Goal: Information Seeking & Learning: Check status

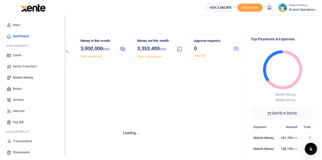
scroll to position [4, 4]
click at [17, 143] on span "Transactions" at bounding box center [23, 141] width 20 height 5
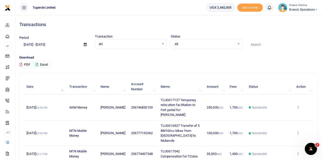
click at [258, 44] on input at bounding box center [281, 44] width 71 height 9
paste input "TLUG-017037"
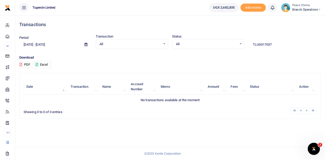
click at [272, 44] on input "TLUG017037" at bounding box center [285, 44] width 72 height 9
type input "TLUG017037"
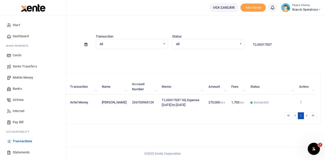
click at [21, 77] on span "Mobile Money" at bounding box center [23, 77] width 20 height 5
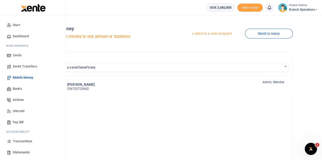
click at [23, 141] on span "Transactions" at bounding box center [23, 141] width 20 height 5
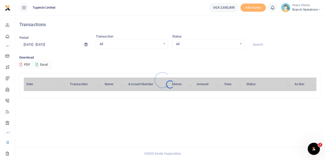
click at [259, 46] on div at bounding box center [162, 80] width 325 height 160
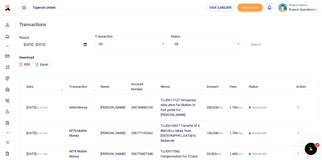
click at [259, 46] on input at bounding box center [281, 44] width 71 height 9
paste input "TLUG-017037"
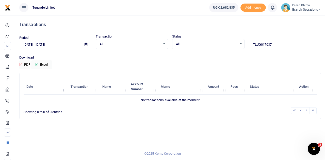
click at [275, 44] on input "TLUG017037" at bounding box center [285, 44] width 72 height 9
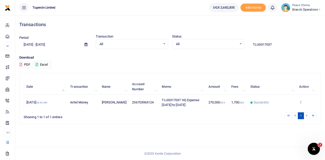
drag, startPoint x: 275, startPoint y: 44, endPoint x: 216, endPoint y: 48, distance: 59.9
click at [216, 48] on div "Period 09/04/2025 - 10/03/2025 Transaction All Select an option... All Airtime …" at bounding box center [170, 41] width 306 height 15
paste input "-016583"
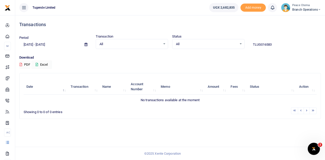
click at [274, 45] on input "TLUG016583" at bounding box center [285, 44] width 72 height 9
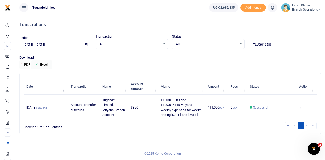
drag, startPoint x: 274, startPoint y: 45, endPoint x: 216, endPoint y: 41, distance: 58.4
click at [216, 41] on div "Period 09/04/2025 - 10/03/2025 Transaction All Select an option... All Airtime …" at bounding box center [170, 41] width 306 height 15
paste input "-016634"
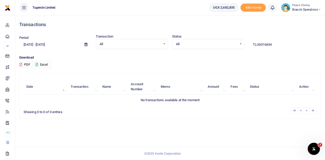
click at [275, 46] on input "TLUG016634" at bounding box center [285, 44] width 72 height 9
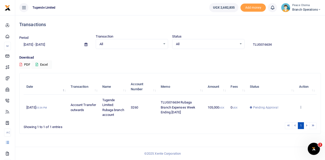
drag, startPoint x: 283, startPoint y: 43, endPoint x: 236, endPoint y: 40, distance: 46.3
click at [236, 40] on div "Period 09/04/2025 - 10/03/2025 Transaction All Select an option... All Airtime …" at bounding box center [170, 41] width 306 height 15
click at [277, 41] on input "TLUG016634" at bounding box center [285, 44] width 72 height 9
drag, startPoint x: 277, startPoint y: 41, endPoint x: 234, endPoint y: 41, distance: 42.7
click at [234, 41] on div "Period 09/04/2025 - 10/03/2025 Transaction All Select an option... All Airtime …" at bounding box center [170, 41] width 306 height 15
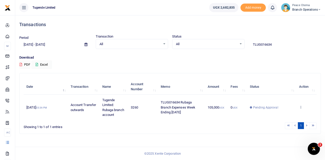
paste input "-016716"
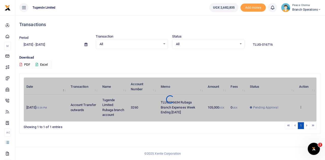
click at [234, 42] on span "All" at bounding box center [206, 44] width 61 height 5
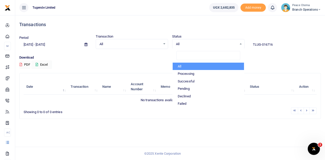
click at [264, 59] on p "Download" at bounding box center [170, 57] width 302 height 5
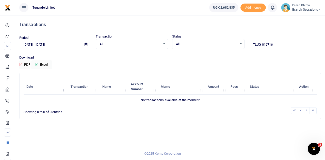
click at [263, 45] on input "TLUG-016716" at bounding box center [285, 44] width 72 height 9
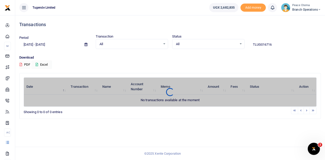
click at [280, 42] on input "TLUG016716" at bounding box center [285, 44] width 72 height 9
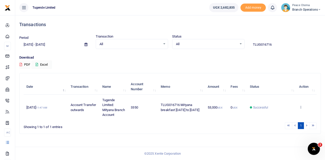
drag, startPoint x: 279, startPoint y: 40, endPoint x: 217, endPoint y: 44, distance: 62.7
click at [217, 44] on div "Period 09/04/2025 - 10/03/2025 Transaction All Select an option... All Airtime …" at bounding box center [170, 41] width 306 height 15
paste input "-016738"
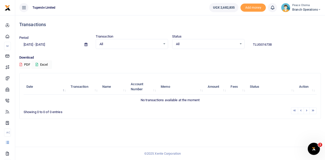
click at [274, 45] on input "TLUG016738" at bounding box center [285, 44] width 72 height 9
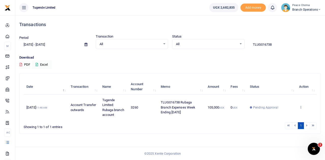
drag, startPoint x: 275, startPoint y: 46, endPoint x: 224, endPoint y: 39, distance: 51.4
click at [224, 39] on div "Period 09/04/2025 - 10/03/2025 Transaction All Select an option... All Airtime …" at bounding box center [170, 41] width 306 height 15
paste input "-016873"
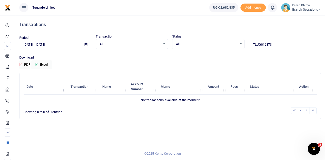
click at [273, 45] on input "TLUG016873" at bounding box center [285, 44] width 72 height 9
drag, startPoint x: 275, startPoint y: 43, endPoint x: 215, endPoint y: 41, distance: 60.3
click at [215, 41] on div "Period 09/04/2025 - 10/03/2025 Transaction All Select an option... All Airtime …" at bounding box center [170, 41] width 306 height 15
paste input "-016804"
click at [274, 46] on input "TLUG016804" at bounding box center [285, 44] width 72 height 9
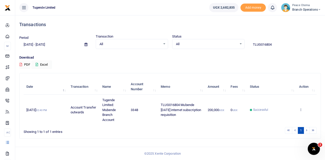
drag, startPoint x: 276, startPoint y: 47, endPoint x: 209, endPoint y: 42, distance: 67.5
click at [209, 42] on div "Period 09/04/2025 - 10/03/2025 Transaction All Select an option... All Airtime …" at bounding box center [170, 41] width 306 height 15
paste input "-016837"
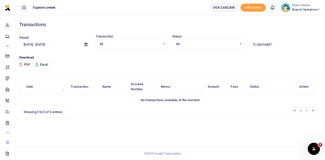
click at [276, 43] on input "TLUG016837" at bounding box center [285, 44] width 72 height 9
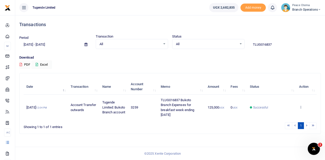
drag, startPoint x: 277, startPoint y: 46, endPoint x: 218, endPoint y: 39, distance: 59.1
click at [218, 39] on div "Period 09/04/2025 - 10/03/2025 Transaction All Select an option... All Airtime …" at bounding box center [170, 41] width 306 height 15
paste input "-01689"
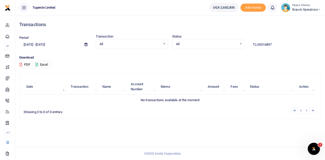
click at [278, 44] on input "TLUG016897" at bounding box center [285, 44] width 72 height 9
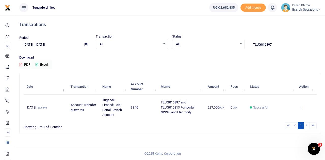
drag, startPoint x: 278, startPoint y: 45, endPoint x: 221, endPoint y: 36, distance: 57.6
click at [221, 36] on div "Period 09/04/2025 - 10/03/2025 Transaction All Select an option... All Airtime …" at bounding box center [170, 41] width 306 height 15
paste input "-016810"
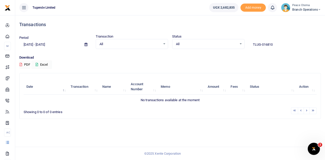
click at [280, 46] on input "TLUG-016810" at bounding box center [285, 44] width 72 height 9
drag, startPoint x: 278, startPoint y: 43, endPoint x: 225, endPoint y: 42, distance: 53.2
click at [225, 42] on div "Period 09/04/2025 - 10/03/2025 Transaction All Select an option... All Airtime …" at bounding box center [170, 41] width 306 height 15
paste input
click at [278, 44] on input "TLUG016810" at bounding box center [285, 44] width 72 height 9
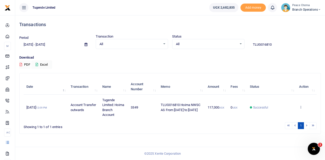
drag, startPoint x: 280, startPoint y: 48, endPoint x: 215, endPoint y: 35, distance: 66.2
click at [215, 35] on div "Period 09/04/2025 - 10/03/2025 Transaction All Select an option... All Airtime …" at bounding box center [170, 41] width 306 height 15
paste input "-016809"
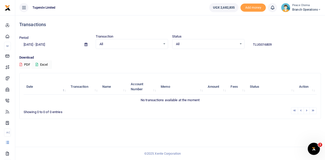
click at [273, 45] on input "TLUG016809" at bounding box center [285, 44] width 72 height 9
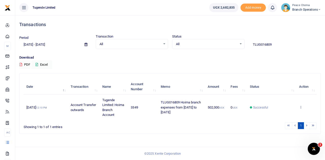
drag, startPoint x: 275, startPoint y: 46, endPoint x: 218, endPoint y: 34, distance: 58.2
click at [218, 34] on div "Period 09/04/2025 - 10/03/2025 Transaction All Select an option... All Airtime …" at bounding box center [170, 41] width 306 height 15
paste input "-016896"
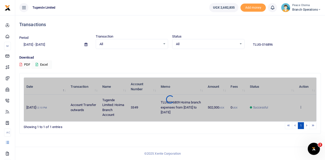
click at [218, 34] on div "Status All Select an option... All Processing Successful Pending Declined Failed" at bounding box center [208, 41] width 77 height 15
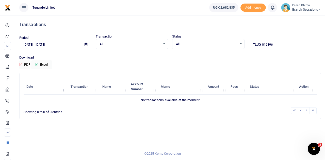
click at [262, 44] on input "TLUG-016896" at bounding box center [285, 44] width 72 height 9
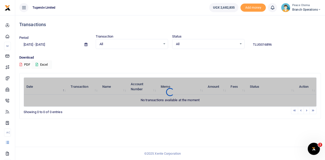
click at [275, 43] on input "TLUG016896" at bounding box center [285, 44] width 72 height 9
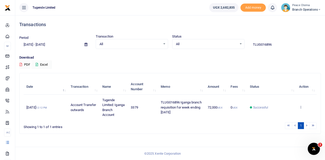
drag, startPoint x: 276, startPoint y: 45, endPoint x: 206, endPoint y: 36, distance: 70.2
click at [206, 36] on div "Period 09/04/2025 - 10/03/2025 Transaction All Select an option... All Airtime …" at bounding box center [170, 41] width 306 height 15
paste input "-016782"
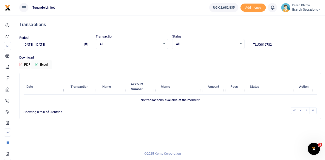
click at [277, 44] on input "TLUG016782" at bounding box center [285, 44] width 72 height 9
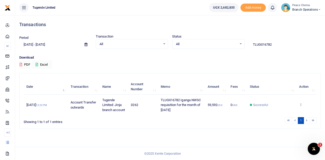
drag, startPoint x: 278, startPoint y: 45, endPoint x: 212, endPoint y: 42, distance: 65.7
click at [212, 42] on div "Period 09/04/2025 - 10/03/2025 Transaction All Select an option... All Airtime …" at bounding box center [170, 41] width 306 height 15
paste input "-016895"
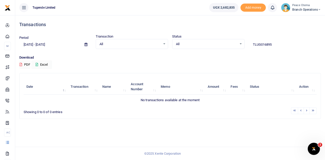
click at [276, 43] on input "TLUG016895" at bounding box center [285, 44] width 72 height 9
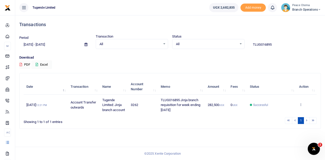
drag, startPoint x: 275, startPoint y: 44, endPoint x: 229, endPoint y: 42, distance: 45.8
click at [229, 42] on div "Period 09/04/2025 - 10/03/2025 Transaction All Select an option... All Airtime …" at bounding box center [170, 41] width 306 height 15
paste input "-016890"
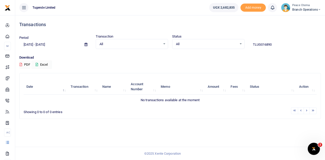
click at [277, 44] on input "TLUG016890" at bounding box center [285, 44] width 72 height 9
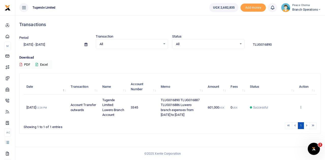
drag, startPoint x: 280, startPoint y: 40, endPoint x: 221, endPoint y: 44, distance: 59.4
click at [221, 44] on div "Period 09/04/2025 - 10/03/2025 Transaction All Select an option... All Airtime …" at bounding box center [170, 41] width 306 height 15
paste input "-016868"
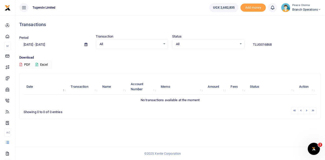
click at [275, 45] on input "TLUG016868" at bounding box center [285, 44] width 72 height 9
type input "TLUG016868"
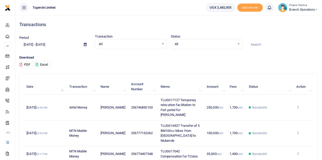
click at [259, 43] on div at bounding box center [161, 80] width 322 height 160
click at [259, 43] on input at bounding box center [281, 44] width 71 height 9
paste input "TLUG-016814"
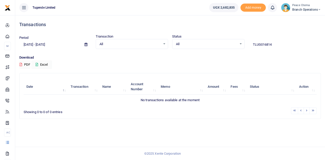
click at [279, 43] on input "TLUG016814" at bounding box center [285, 44] width 72 height 9
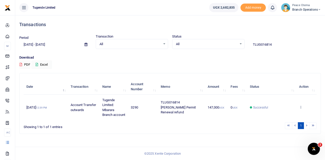
drag, startPoint x: 279, startPoint y: 47, endPoint x: 226, endPoint y: 43, distance: 53.0
click at [226, 43] on div "Period 09/04/2025 - 10/03/2025 Transaction All Select an option... All Airtime …" at bounding box center [170, 41] width 306 height 15
paste input "-016806"
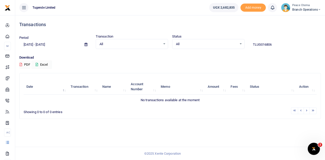
click at [275, 43] on input "TLUG016806" at bounding box center [285, 44] width 72 height 9
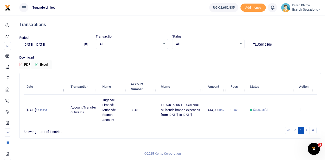
click at [274, 40] on div "TLUG016806" at bounding box center [285, 42] width 77 height 14
drag, startPoint x: 275, startPoint y: 47, endPoint x: 224, endPoint y: 43, distance: 50.8
click at [224, 43] on div "Period 09/04/2025 - 10/03/2025 Transaction All Select an option... All Airtime …" at bounding box center [170, 41] width 306 height 15
paste input "-016803"
drag, startPoint x: 275, startPoint y: 43, endPoint x: 216, endPoint y: 40, distance: 59.3
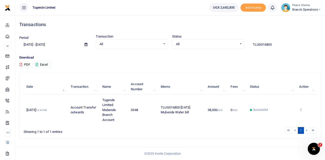
click at [216, 40] on div "Period 09/04/2025 - 10/03/2025 Transaction All Select an option... All Airtime …" at bounding box center [170, 41] width 306 height 15
paste input "-016878"
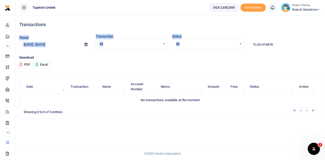
drag, startPoint x: 216, startPoint y: 40, endPoint x: 263, endPoint y: 45, distance: 47.3
click at [263, 45] on div "Transactions Period 09/04/2025 - 10/03/2025 Transaction All Select an option...…" at bounding box center [170, 69] width 306 height 108
click at [263, 45] on input "TLUG-016878" at bounding box center [285, 44] width 72 height 9
click at [275, 43] on input "TLUG016878" at bounding box center [285, 44] width 72 height 9
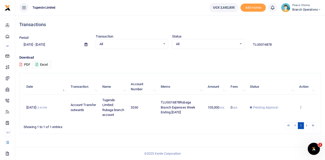
drag, startPoint x: 275, startPoint y: 43, endPoint x: 224, endPoint y: 39, distance: 51.8
click at [224, 39] on div "Period 09/04/2025 - 10/03/2025 Transaction All Select an option... All Airtime …" at bounding box center [170, 41] width 306 height 15
paste input "-016902"
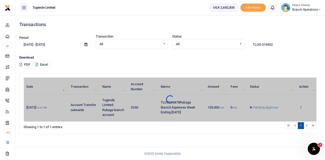
drag, startPoint x: 224, startPoint y: 39, endPoint x: 214, endPoint y: 25, distance: 17.3
click at [214, 25] on h4 "Transactions" at bounding box center [170, 25] width 302 height 6
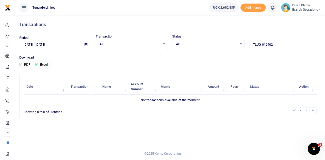
click at [262, 45] on input "TLUG-016902" at bounding box center [285, 44] width 72 height 9
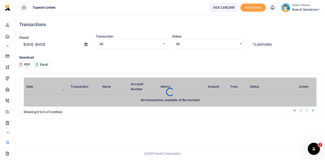
click at [276, 44] on input "TLUG016902" at bounding box center [285, 44] width 72 height 9
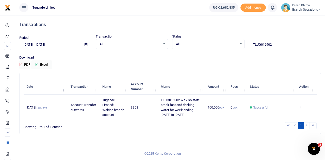
drag, startPoint x: 275, startPoint y: 44, endPoint x: 206, endPoint y: 40, distance: 69.3
click at [206, 40] on div "Period 09/04/2025 - 10/03/2025 Transaction All Select an option... All Airtime …" at bounding box center [170, 41] width 306 height 15
paste input "-016940"
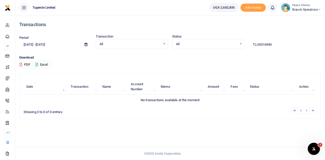
click at [277, 44] on input "TLUG016940" at bounding box center [285, 44] width 72 height 9
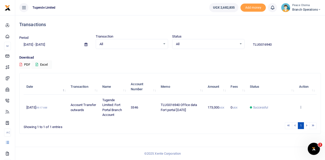
drag, startPoint x: 276, startPoint y: 43, endPoint x: 221, endPoint y: 44, distance: 55.0
click at [221, 44] on div "Period 09/04/2025 - 10/03/2025 Transaction All Select an option... All Airtime …" at bounding box center [170, 41] width 306 height 15
paste input "-017042"
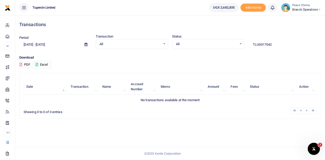
click at [275, 44] on input "TLUG017042" at bounding box center [285, 44] width 72 height 9
type input "TLUG017042"
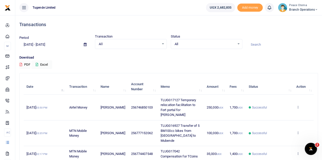
click at [253, 44] on input at bounding box center [281, 44] width 71 height 9
paste input "TLUG-016468"
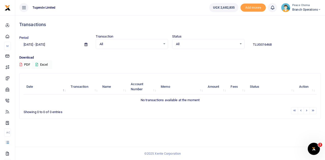
click at [275, 45] on input "TLUG016468" at bounding box center [285, 44] width 72 height 9
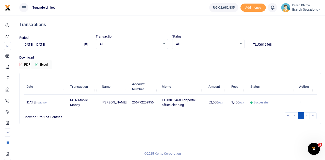
click at [301, 102] on icon at bounding box center [301, 102] width 3 height 4
click at [300, 102] on icon at bounding box center [301, 102] width 3 height 4
click at [292, 110] on link "View details" at bounding box center [297, 111] width 40 height 7
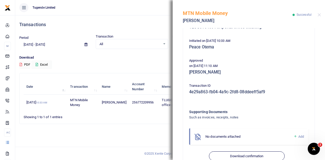
scroll to position [110, 0]
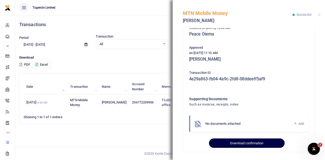
click at [224, 145] on button "Download confirmation" at bounding box center [247, 144] width 76 height 10
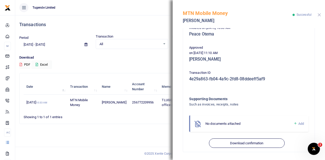
click at [319, 14] on button "Close" at bounding box center [319, 14] width 3 height 3
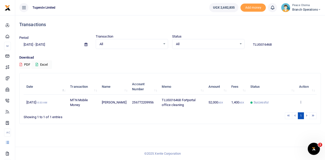
drag, startPoint x: 277, startPoint y: 43, endPoint x: 225, endPoint y: 43, distance: 52.4
click at [225, 43] on div "Period 09/04/2025 - 10/03/2025 Transaction All Select an option... All Airtime …" at bounding box center [170, 41] width 306 height 15
paste input "-016743"
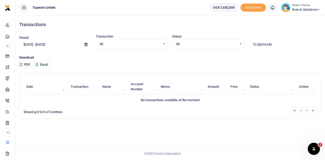
click at [275, 45] on input "TLUG016743" at bounding box center [285, 44] width 72 height 9
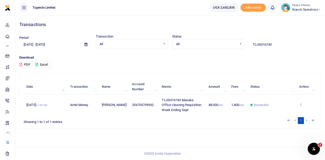
click at [302, 103] on icon at bounding box center [301, 105] width 3 height 4
click at [285, 83] on link "View details" at bounding box center [283, 85] width 40 height 7
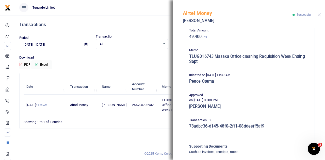
scroll to position [114, 0]
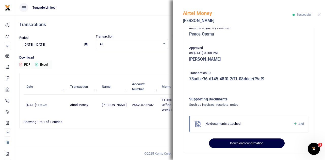
click at [228, 145] on button "Download confirmation" at bounding box center [247, 144] width 76 height 10
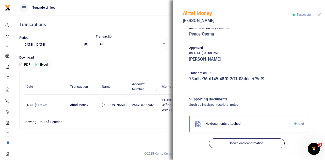
click at [319, 16] on button "Close" at bounding box center [319, 14] width 3 height 3
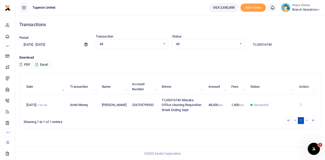
drag, startPoint x: 276, startPoint y: 47, endPoint x: 219, endPoint y: 44, distance: 57.0
click at [219, 44] on div "Period 09/04/2025 - 10/03/2025 Transaction All Select an option... All Airtime …" at bounding box center [170, 41] width 306 height 15
paste input "-016847"
click at [219, 44] on span "All" at bounding box center [206, 44] width 61 height 5
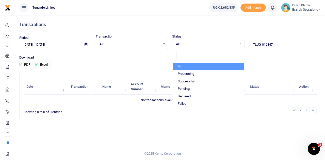
click at [263, 44] on input "TLUG-016847" at bounding box center [285, 44] width 72 height 9
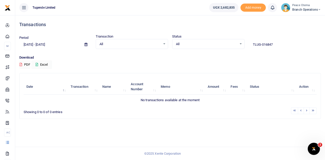
click at [263, 43] on input "TLUG-016847" at bounding box center [285, 44] width 72 height 9
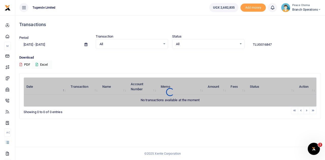
click at [274, 44] on input "TLUG016847" at bounding box center [285, 44] width 72 height 9
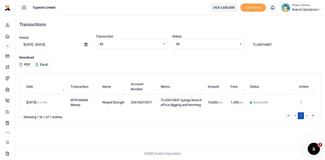
click at [301, 104] on icon at bounding box center [301, 102] width 3 height 4
click at [279, 84] on link "View details" at bounding box center [283, 80] width 40 height 7
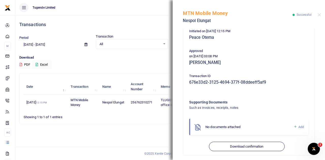
scroll to position [110, 0]
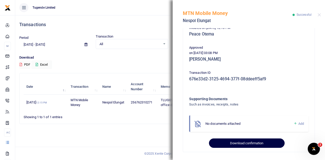
click at [229, 147] on button "Download confirmation" at bounding box center [247, 144] width 76 height 10
click at [229, 143] on button "Download confirmation" at bounding box center [247, 144] width 76 height 10
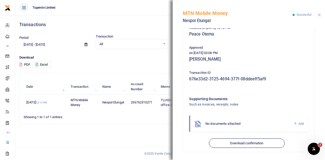
click at [319, 15] on button "Close" at bounding box center [319, 14] width 3 height 3
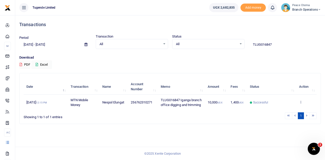
drag, startPoint x: 275, startPoint y: 43, endPoint x: 229, endPoint y: 45, distance: 45.8
click at [229, 45] on div "Period 09/04/2025 - 10/03/2025 Transaction All Select an option... All Airtime …" at bounding box center [170, 41] width 306 height 15
paste input "-016821"
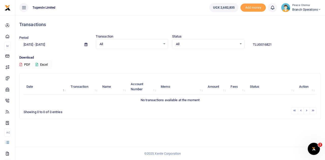
click at [272, 44] on input "TLUG016821" at bounding box center [285, 44] width 72 height 9
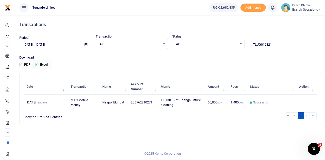
click at [301, 102] on icon at bounding box center [301, 102] width 3 height 4
click at [292, 112] on link "View details" at bounding box center [297, 111] width 40 height 7
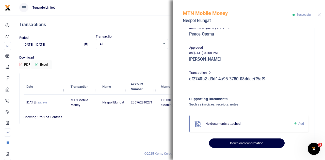
click at [226, 144] on button "Download confirmation" at bounding box center [247, 144] width 76 height 10
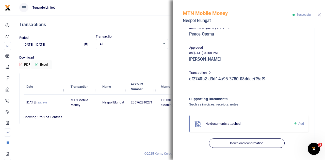
click at [319, 14] on button "Close" at bounding box center [319, 14] width 3 height 3
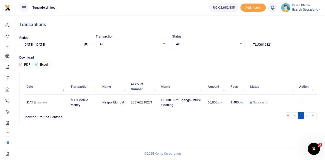
drag, startPoint x: 275, startPoint y: 46, endPoint x: 226, endPoint y: 41, distance: 49.5
click at [226, 41] on div "Period 09/04/2025 - 10/03/2025 Transaction All Select an option... All Airtime …" at bounding box center [170, 41] width 306 height 15
paste input "-016828"
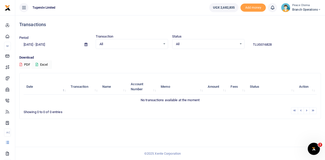
click at [275, 43] on input "TLUG016828" at bounding box center [285, 44] width 72 height 9
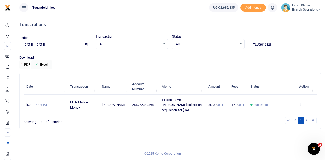
click at [301, 101] on td "View details Send again" at bounding box center [307, 105] width 20 height 21
click at [301, 103] on icon at bounding box center [301, 105] width 3 height 4
click at [276, 84] on link "View details" at bounding box center [283, 85] width 40 height 7
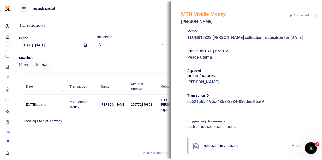
scroll to position [114, 0]
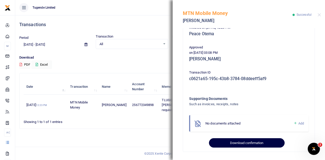
click at [228, 143] on button "Download confirmation" at bounding box center [247, 144] width 76 height 10
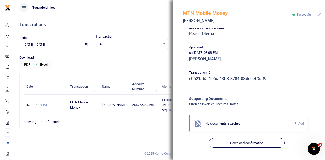
click at [319, 14] on button "Close" at bounding box center [319, 14] width 3 height 3
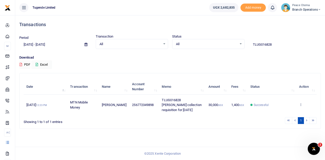
drag, startPoint x: 276, startPoint y: 46, endPoint x: 231, endPoint y: 42, distance: 44.9
click at [231, 42] on div "Period 09/04/2025 - 10/03/2025 Transaction All Select an option... All Airtime …" at bounding box center [170, 41] width 306 height 15
paste input "-016893"
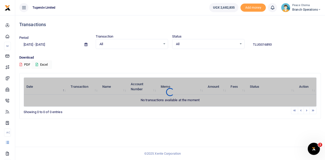
click at [272, 44] on input "TLUG016893" at bounding box center [285, 44] width 72 height 9
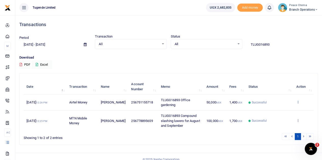
click at [298, 103] on icon at bounding box center [297, 102] width 3 height 4
click at [279, 111] on link "View details" at bounding box center [279, 111] width 40 height 7
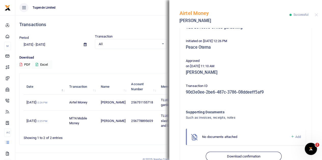
scroll to position [110, 0]
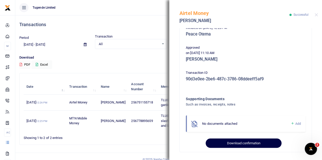
click at [232, 142] on button "Download confirmation" at bounding box center [243, 144] width 76 height 10
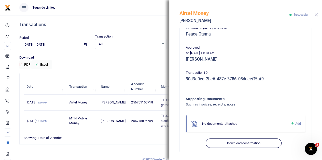
click at [315, 15] on button "Close" at bounding box center [315, 14] width 3 height 3
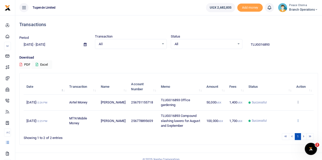
click at [296, 121] on icon at bounding box center [297, 121] width 3 height 4
click at [272, 102] on link "View details" at bounding box center [279, 101] width 40 height 7
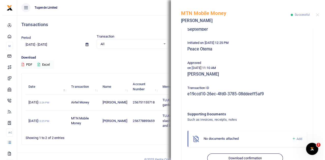
scroll to position [105, 0]
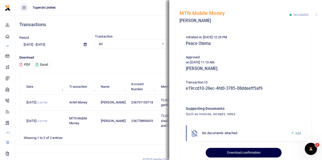
click at [225, 153] on button "Download confirmation" at bounding box center [243, 153] width 76 height 10
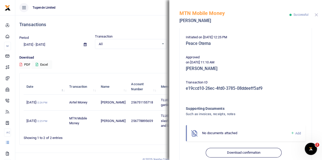
click at [316, 14] on button "Close" at bounding box center [315, 14] width 3 height 3
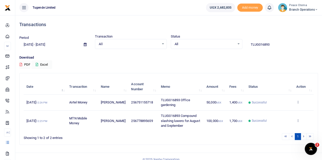
drag, startPoint x: 273, startPoint y: 44, endPoint x: 225, endPoint y: 44, distance: 48.1
click at [225, 44] on div "Period 09/04/2025 - 10/03/2025 Transaction All Select an option... All Airtime …" at bounding box center [168, 41] width 302 height 15
paste input "-016884"
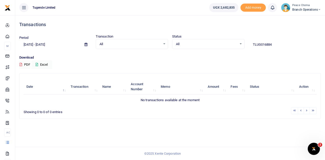
click at [275, 43] on input "TLUG016884" at bounding box center [285, 44] width 72 height 9
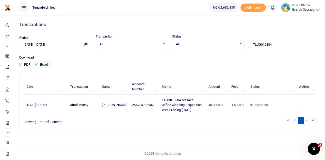
click at [302, 107] on icon at bounding box center [301, 105] width 3 height 4
click at [279, 87] on link "View details" at bounding box center [283, 83] width 40 height 7
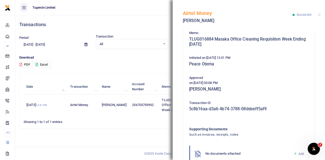
scroll to position [114, 0]
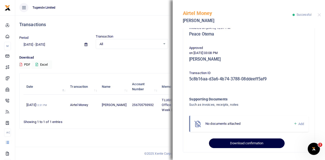
click at [240, 146] on button "Download confirmation" at bounding box center [247, 144] width 76 height 10
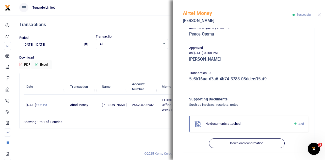
click at [318, 16] on div "Airtel Money Edith Nanteza Successful" at bounding box center [249, 14] width 153 height 28
click at [321, 15] on button "Close" at bounding box center [319, 14] width 3 height 3
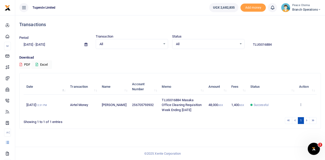
drag, startPoint x: 278, startPoint y: 46, endPoint x: 219, endPoint y: 46, distance: 59.5
click at [219, 46] on div "Period 09/04/2025 - 10/03/2025 Transaction All Select an option... All Airtime …" at bounding box center [170, 41] width 306 height 15
paste input "-016849"
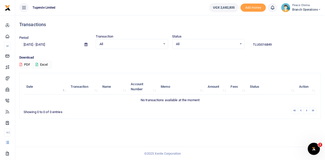
click at [275, 43] on input "TLUG016849" at bounding box center [285, 44] width 72 height 9
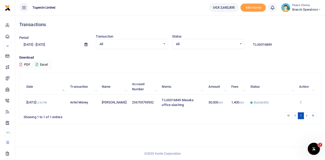
drag, startPoint x: 277, startPoint y: 42, endPoint x: 212, endPoint y: 47, distance: 64.5
click at [212, 47] on div "Period 09/04/2025 - 10/03/2025 Transaction All Select an option... All Airtime …" at bounding box center [170, 41] width 306 height 15
paste input "-016846"
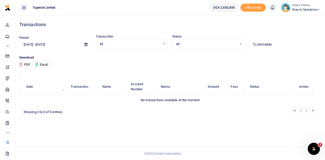
click at [273, 46] on input "TLUG016846" at bounding box center [285, 44] width 72 height 9
type input "TLUG016846"
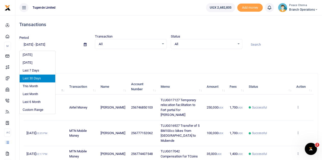
click at [32, 44] on input "[DATE] - [DATE]" at bounding box center [49, 44] width 60 height 9
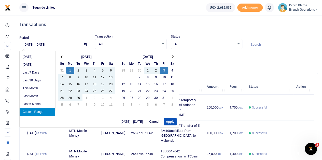
click at [47, 43] on input "[DATE] - [DATE]" at bounding box center [49, 44] width 60 height 9
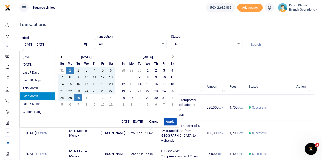
type input "[DATE] - [DATE]"
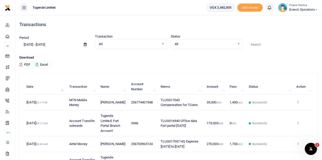
click at [54, 58] on p "Download" at bounding box center [168, 57] width 298 height 5
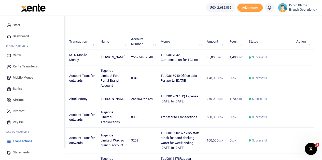
scroll to position [46, 0]
click at [19, 153] on span "Statements" at bounding box center [21, 152] width 17 height 5
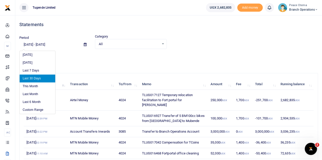
click at [32, 44] on input "[DATE] - [DATE]" at bounding box center [49, 44] width 60 height 9
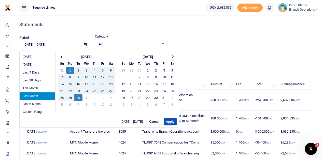
type input "[DATE] - [DATE]"
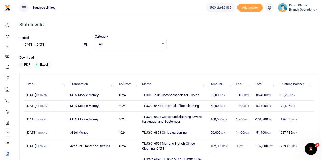
click at [59, 58] on p "Download" at bounding box center [168, 57] width 298 height 5
click at [36, 64] on icon at bounding box center [37, 64] width 3 height 3
